Goal: Transaction & Acquisition: Subscribe to service/newsletter

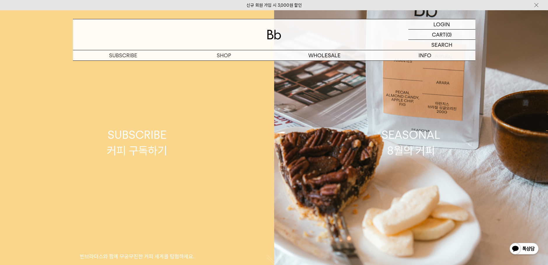
click at [221, 140] on link "SUBSCRIBE 커피 구독하기 빈브라더스와 함께 무궁무진한 커피 세계를 탐험하세요." at bounding box center [137, 142] width 274 height 265
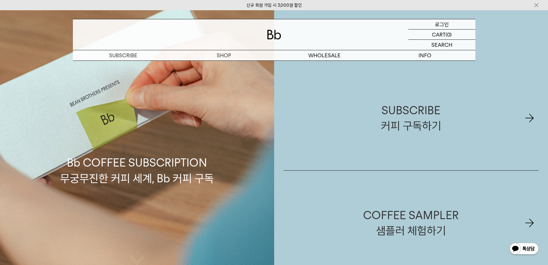
click at [443, 23] on p "로그인" at bounding box center [442, 24] width 14 height 10
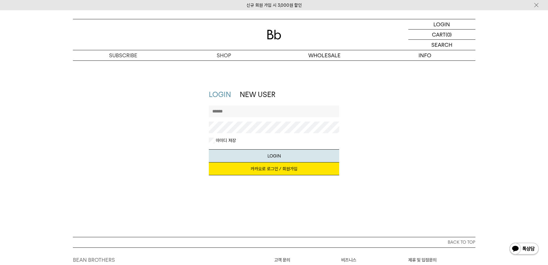
click at [238, 110] on input "text" at bounding box center [274, 111] width 130 height 12
type input "*"
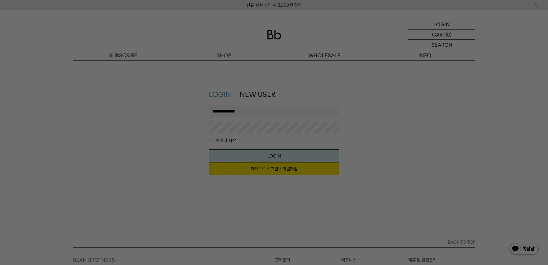
click at [209, 149] on button "LOGIN" at bounding box center [274, 155] width 130 height 13
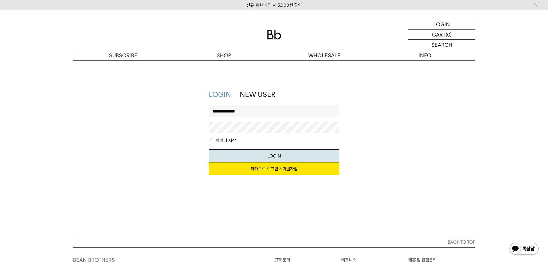
click at [255, 111] on input "**********" at bounding box center [274, 111] width 130 height 12
type input "**********"
click at [209, 149] on button "LOGIN" at bounding box center [274, 155] width 130 height 13
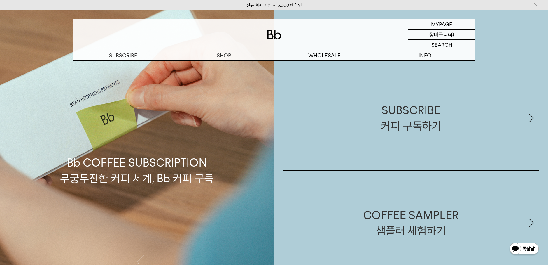
click at [438, 35] on p "장바구니" at bounding box center [438, 34] width 19 height 10
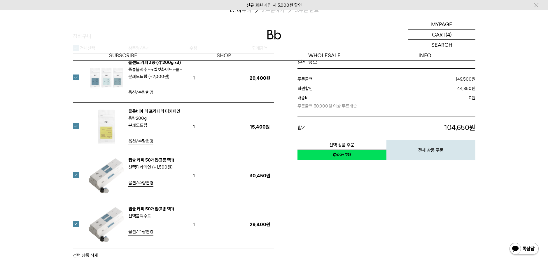
scroll to position [58, 0]
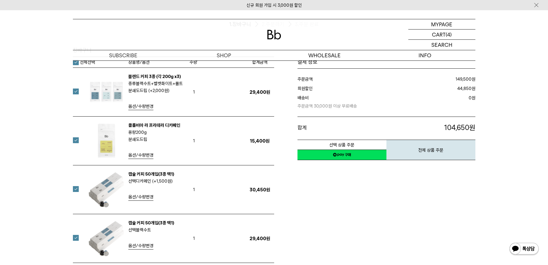
click at [334, 27] on div at bounding box center [274, 34] width 403 height 31
click at [352, 30] on div at bounding box center [274, 34] width 403 height 31
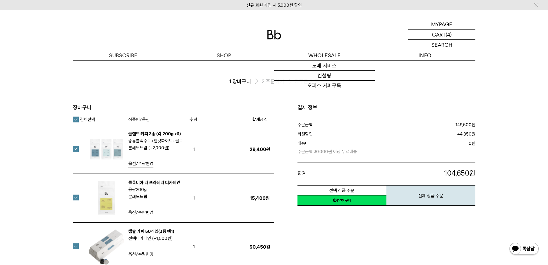
scroll to position [0, 0]
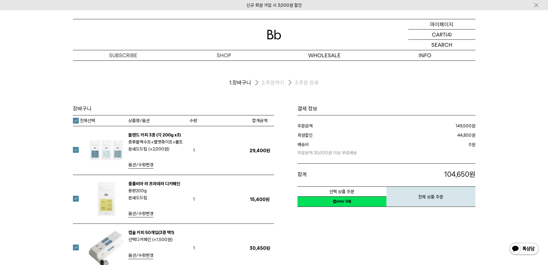
click at [441, 24] on p "마이페이지" at bounding box center [441, 24] width 23 height 10
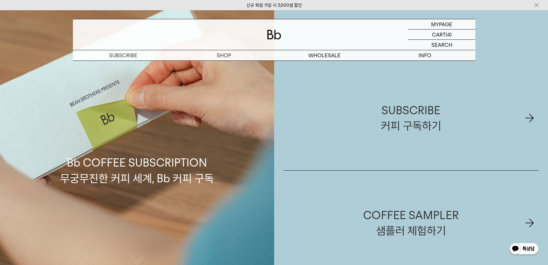
click at [538, 4] on img at bounding box center [537, 5] width 6 height 6
